Goal: Task Accomplishment & Management: Complete application form

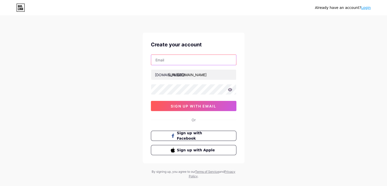
click at [179, 62] on input "text" at bounding box center [193, 60] width 85 height 10
click at [174, 61] on input "text" at bounding box center [193, 60] width 85 height 10
paste input "[EMAIL_ADDRESS][DOMAIN_NAME]"
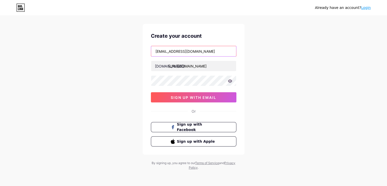
type input "[EMAIL_ADDRESS][DOMAIN_NAME]"
click at [231, 80] on icon at bounding box center [230, 80] width 4 height 3
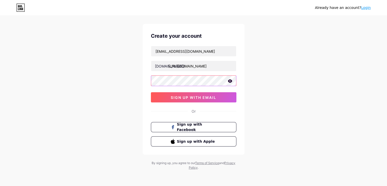
click at [228, 81] on div at bounding box center [194, 80] width 86 height 11
click at [230, 81] on icon at bounding box center [230, 80] width 4 height 3
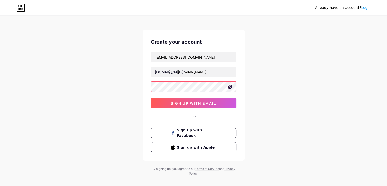
scroll to position [0, 0]
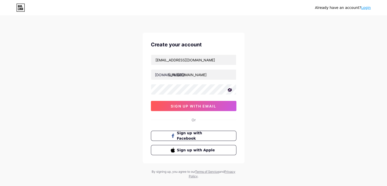
click at [200, 98] on div "[EMAIL_ADDRESS][DOMAIN_NAME] [DOMAIN_NAME]/ [URL][DOMAIN_NAME] 0cAFcWeA5DY4CnG9…" at bounding box center [194, 83] width 86 height 57
click at [201, 105] on span "sign up with email" at bounding box center [194, 106] width 46 height 4
